Goal: Task Accomplishment & Management: Manage account settings

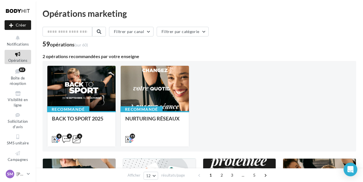
click at [20, 56] on icon at bounding box center [17, 54] width 23 height 7
click at [89, 100] on div at bounding box center [81, 89] width 68 height 46
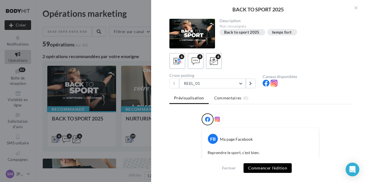
click at [276, 169] on button "Commencer l'édition" at bounding box center [268, 169] width 48 height 10
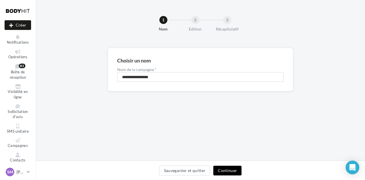
click at [231, 172] on button "Continuer" at bounding box center [228, 171] width 28 height 10
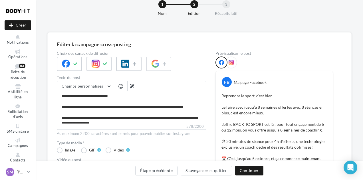
scroll to position [30, 0]
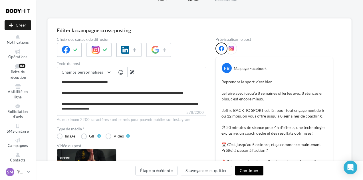
click at [252, 174] on button "Continuer" at bounding box center [249, 171] width 28 height 10
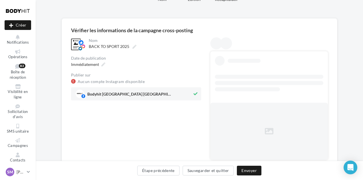
scroll to position [0, 0]
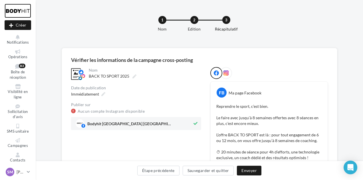
click at [20, 9] on div at bounding box center [18, 11] width 27 height 14
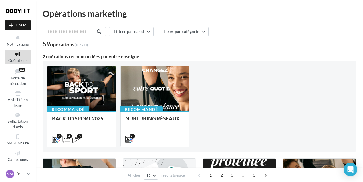
click at [9, 173] on span "SM" at bounding box center [10, 175] width 6 height 6
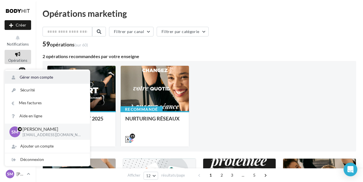
click at [49, 75] on link "Gérer mon compte" at bounding box center [47, 77] width 85 height 13
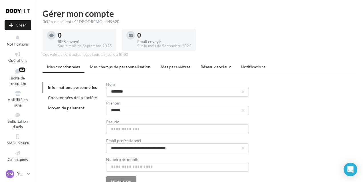
click at [212, 69] on span "Réseaux sociaux" at bounding box center [216, 67] width 30 height 5
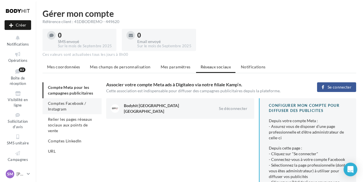
click at [70, 107] on li "Comptes Facebook / Instagram" at bounding box center [72, 106] width 59 height 16
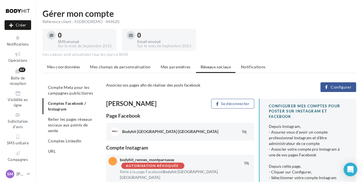
scroll to position [55, 0]
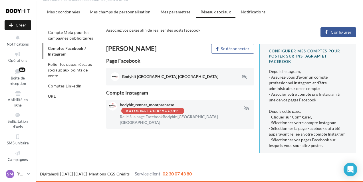
click at [331, 33] on button "Configurer" at bounding box center [339, 32] width 36 height 10
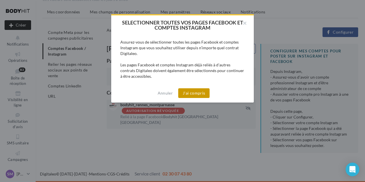
click at [200, 95] on button "J'ai compris" at bounding box center [193, 94] width 31 height 10
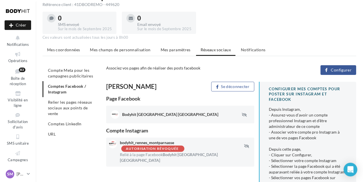
scroll to position [55, 0]
